Goal: Task Accomplishment & Management: Complete application form

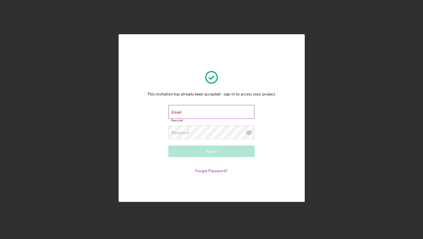
type input "[EMAIL_ADDRESS][DOMAIN_NAME]"
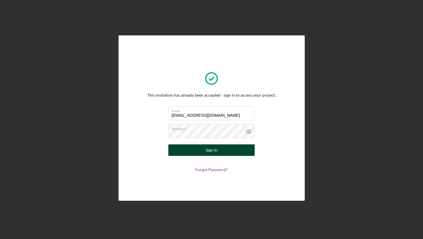
click at [203, 150] on button "Sign In" at bounding box center [211, 151] width 86 height 12
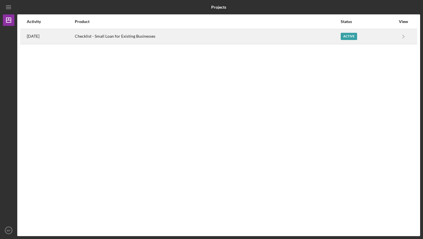
click at [140, 39] on div "Checklist - Small Loan for Existing Businesses" at bounding box center [207, 36] width 265 height 14
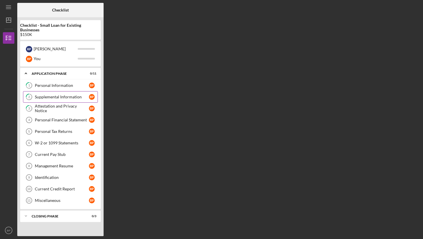
click at [53, 95] on div "Supplemental Information" at bounding box center [62, 97] width 54 height 5
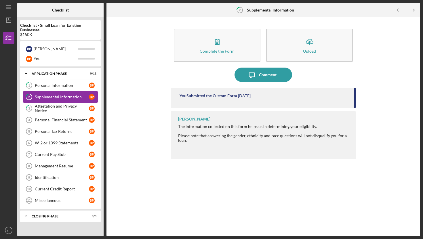
click at [53, 95] on div "Supplemental Information" at bounding box center [62, 97] width 54 height 5
click at [49, 88] on div "Personal Information" at bounding box center [62, 85] width 54 height 5
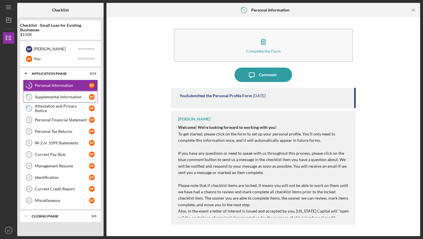
click at [64, 96] on div "Supplemental Information" at bounding box center [62, 97] width 54 height 5
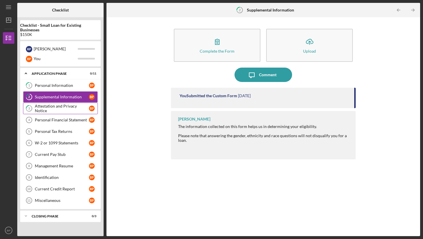
click at [47, 108] on div "Attestation and Privacy Notice" at bounding box center [62, 108] width 54 height 9
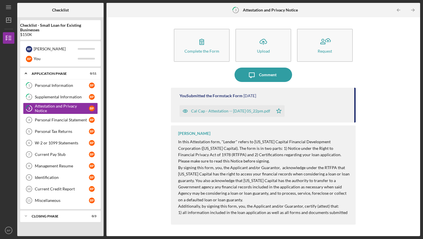
click at [198, 111] on div "Cal Cap - Attestation -- [DATE] 05_22pm.pdf" at bounding box center [230, 111] width 79 height 5
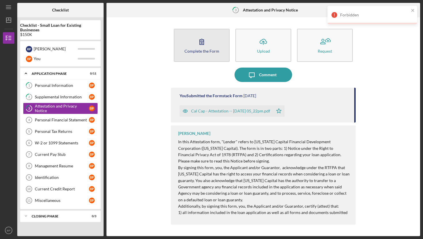
click at [197, 49] on div "Complete the Form" at bounding box center [202, 51] width 35 height 4
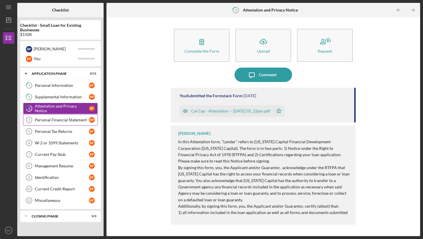
click at [52, 121] on div "Personal Financial Statement" at bounding box center [62, 120] width 54 height 5
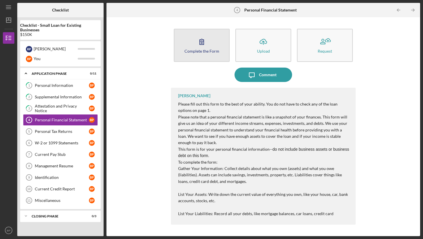
click at [200, 47] on icon "button" at bounding box center [202, 42] width 14 height 14
click at [201, 45] on icon "button" at bounding box center [202, 41] width 4 height 5
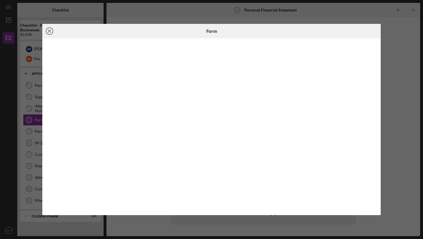
click at [49, 32] on line at bounding box center [49, 31] width 3 height 3
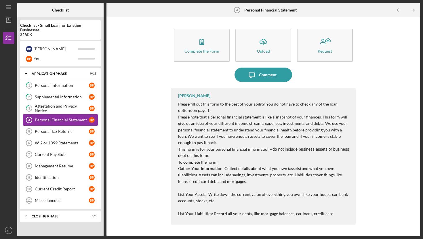
click at [51, 120] on div "Personal Financial Statement" at bounding box center [62, 120] width 54 height 5
click at [47, 130] on div "Personal Tax Returns" at bounding box center [62, 131] width 54 height 5
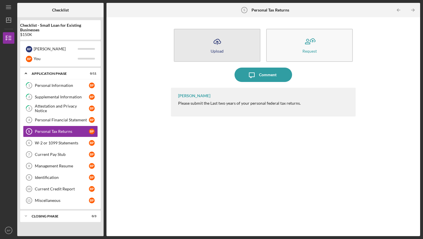
click at [218, 44] on icon "Icon/Upload" at bounding box center [217, 42] width 14 height 14
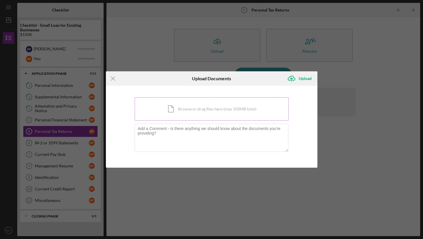
click at [178, 109] on div "Icon/Document Browse or drag files here (max 100MB total) Tap to choose files o…" at bounding box center [212, 109] width 154 height 24
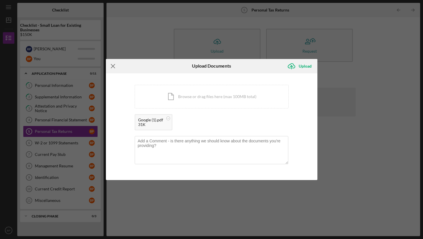
click at [113, 67] on icon "Icon/Menu Close" at bounding box center [113, 66] width 14 height 14
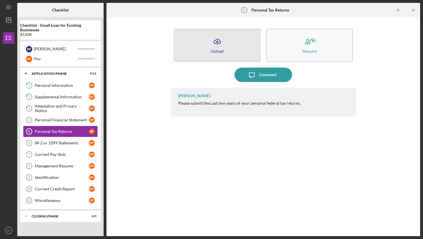
click at [218, 45] on icon "Icon/Upload" at bounding box center [217, 42] width 14 height 14
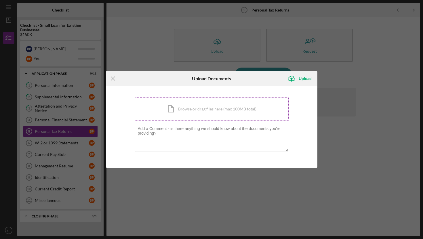
click at [189, 109] on div "Icon/Document Browse or drag files here (max 100MB total) Tap to choose files o…" at bounding box center [212, 109] width 154 height 24
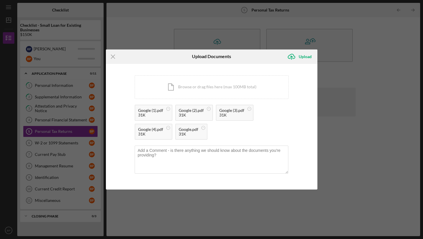
click at [350, 181] on div "Icon/Menu Close Upload Documents Icon/Upload Upload You're uploading documents …" at bounding box center [211, 119] width 423 height 239
click at [114, 55] on line at bounding box center [113, 57] width 4 height 4
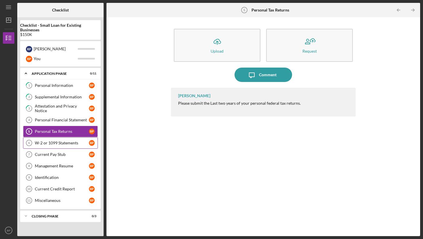
click at [52, 145] on div "W-2 or 1099 Statements" at bounding box center [62, 143] width 54 height 5
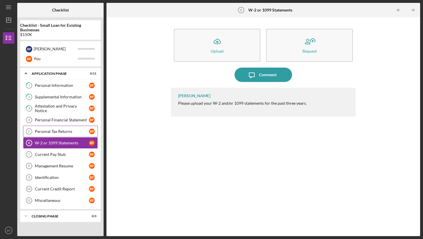
click at [45, 132] on div "Personal Tax Returns" at bounding box center [62, 131] width 54 height 5
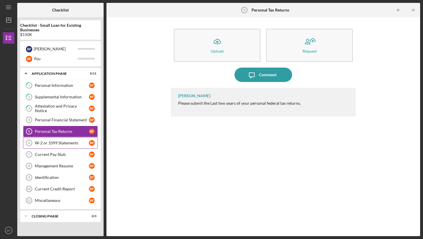
click at [48, 142] on div "W-2 or 1099 Statements" at bounding box center [62, 143] width 54 height 5
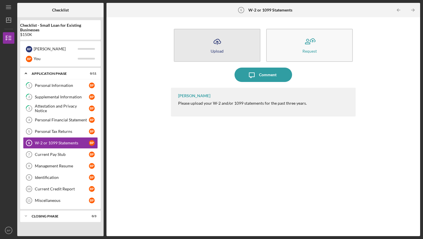
click at [219, 46] on icon "Icon/Upload" at bounding box center [217, 42] width 14 height 14
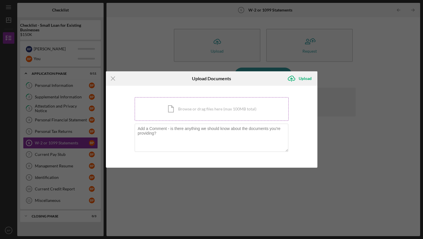
click at [183, 109] on div "Icon/Document Browse or drag files here (max 100MB total) Tap to choose files o…" at bounding box center [212, 109] width 154 height 24
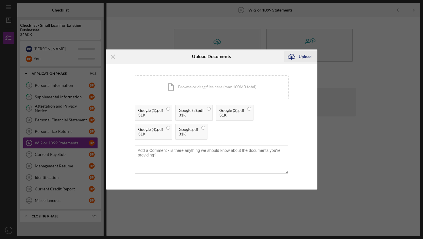
click at [302, 57] on div "Upload" at bounding box center [305, 57] width 13 height 12
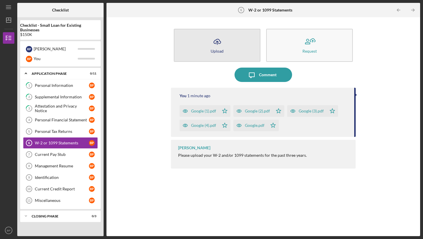
click at [216, 49] on div "Upload" at bounding box center [217, 51] width 13 height 4
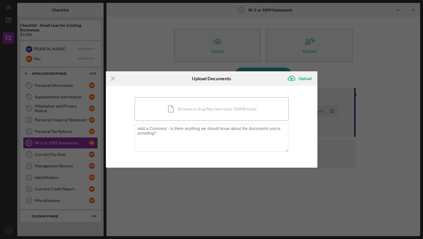
click at [185, 107] on div "Icon/Document Browse or drag files here (max 100MB total) Tap to choose files o…" at bounding box center [212, 109] width 154 height 24
click at [185, 111] on div "Icon/Document Browse or drag files here (max 100MB total) Tap to choose files o…" at bounding box center [212, 109] width 154 height 24
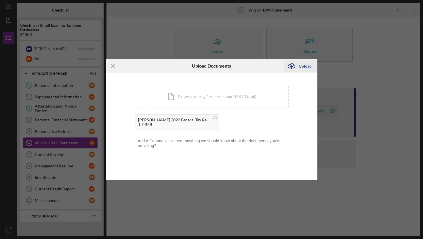
click at [294, 70] on icon "Icon/Upload" at bounding box center [291, 66] width 14 height 14
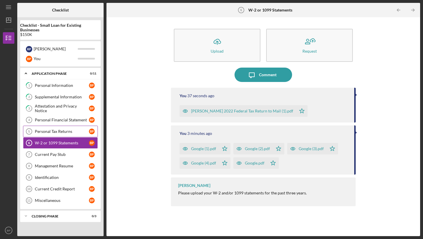
click at [62, 131] on div "Personal Tax Returns" at bounding box center [62, 131] width 54 height 5
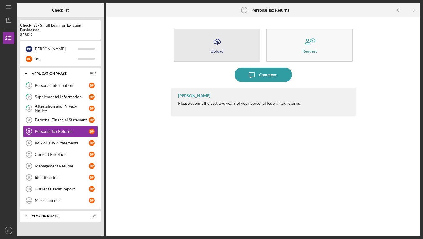
click at [221, 43] on icon "button" at bounding box center [217, 41] width 7 height 4
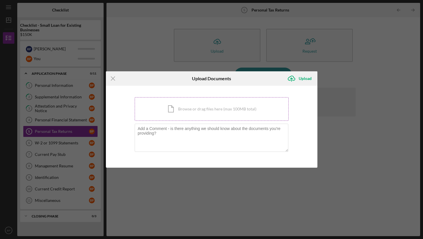
click at [183, 110] on div "Icon/Document Browse or drag files here (max 100MB total) Tap to choose files o…" at bounding box center [212, 109] width 154 height 24
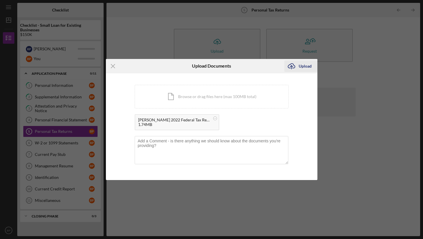
click at [299, 65] on div "Upload" at bounding box center [305, 66] width 13 height 12
